Goal: Information Seeking & Learning: Learn about a topic

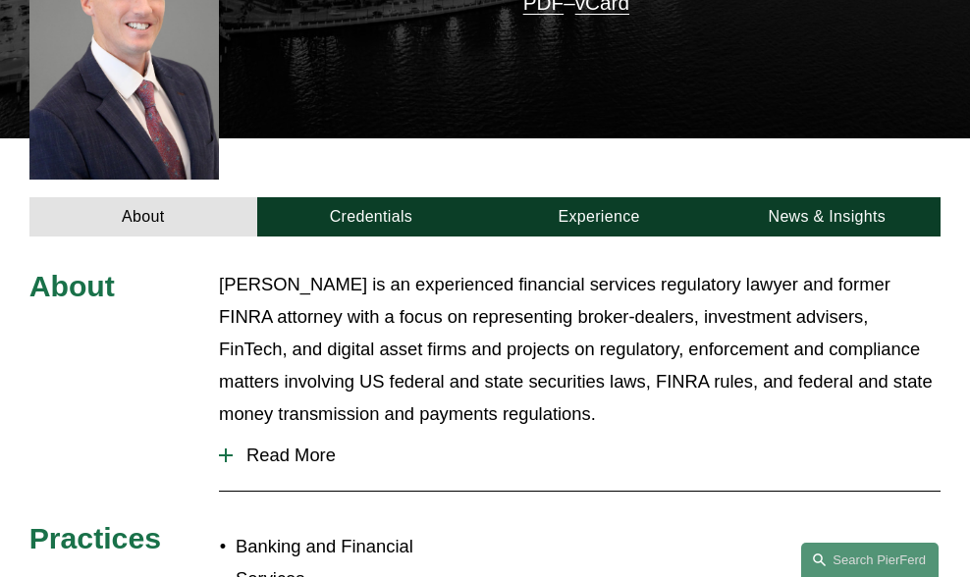
scroll to position [493, 0]
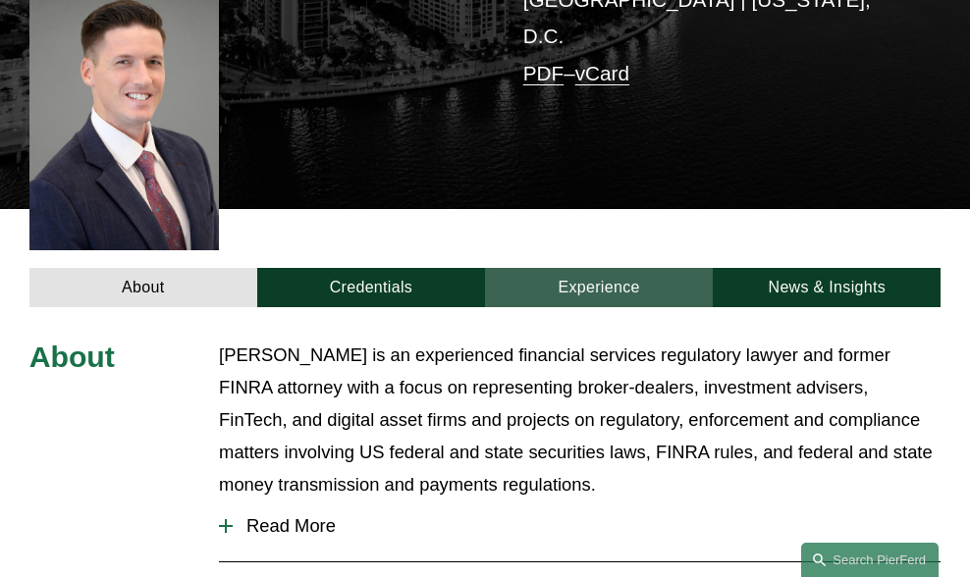
click at [585, 268] on link "Experience" at bounding box center [599, 287] width 228 height 39
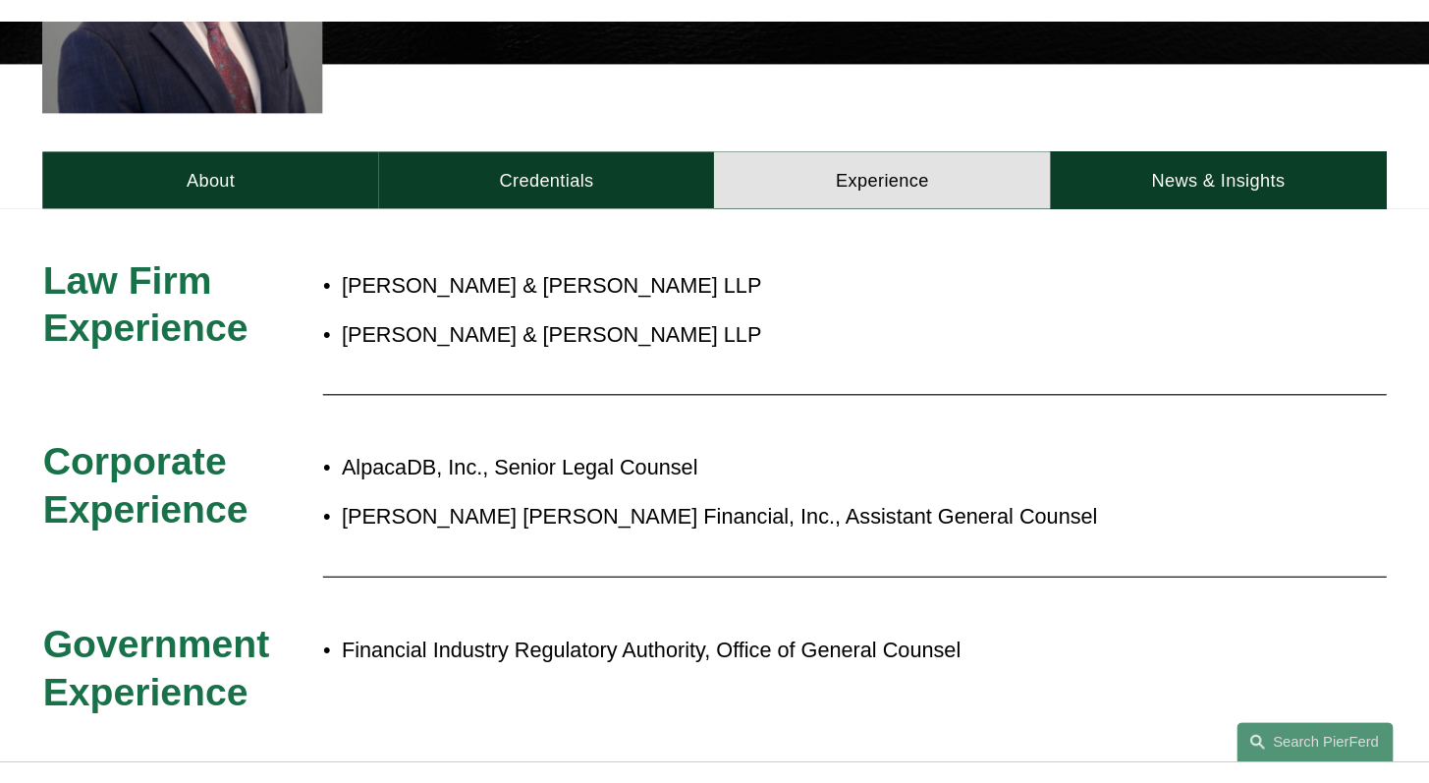
scroll to position [705, 0]
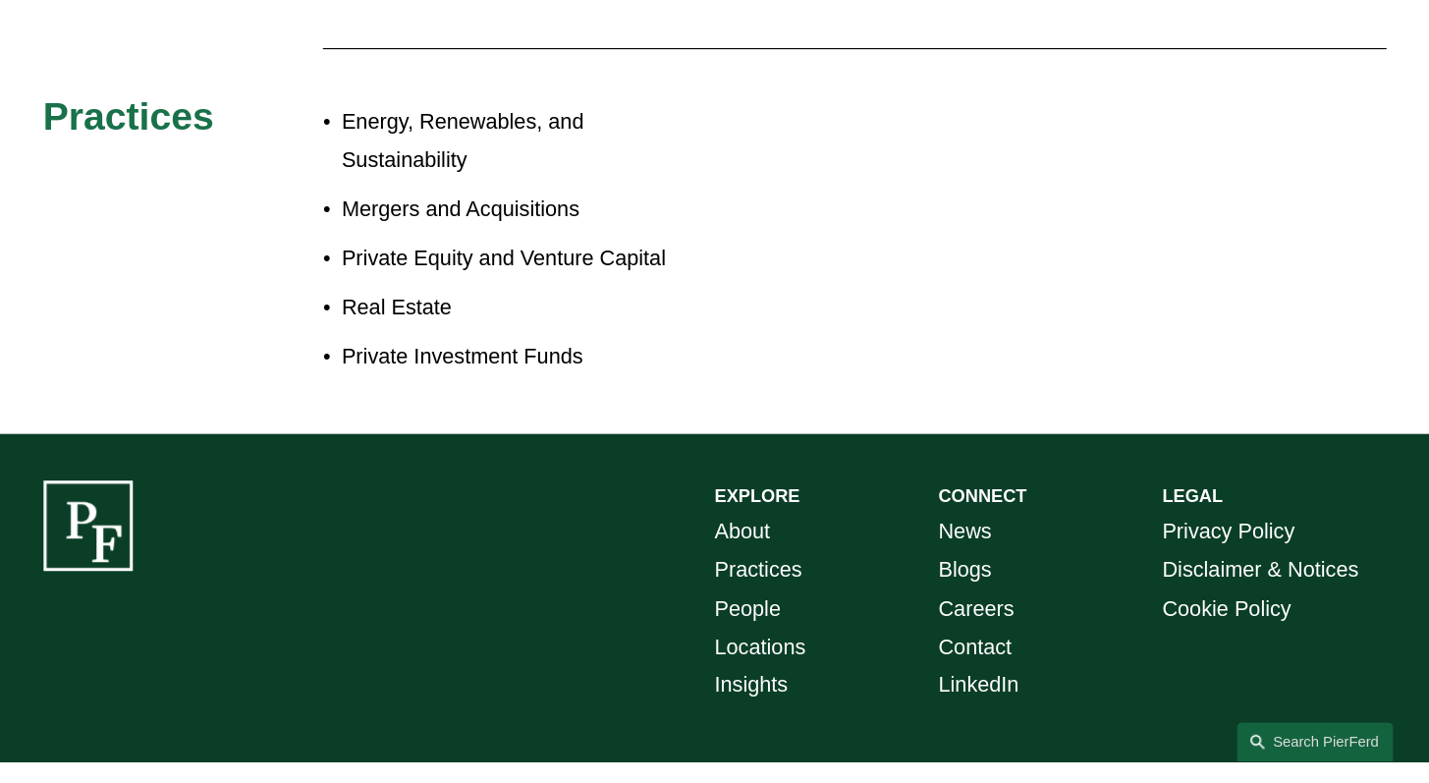
scroll to position [890, 0]
